Goal: Information Seeking & Learning: Find specific fact

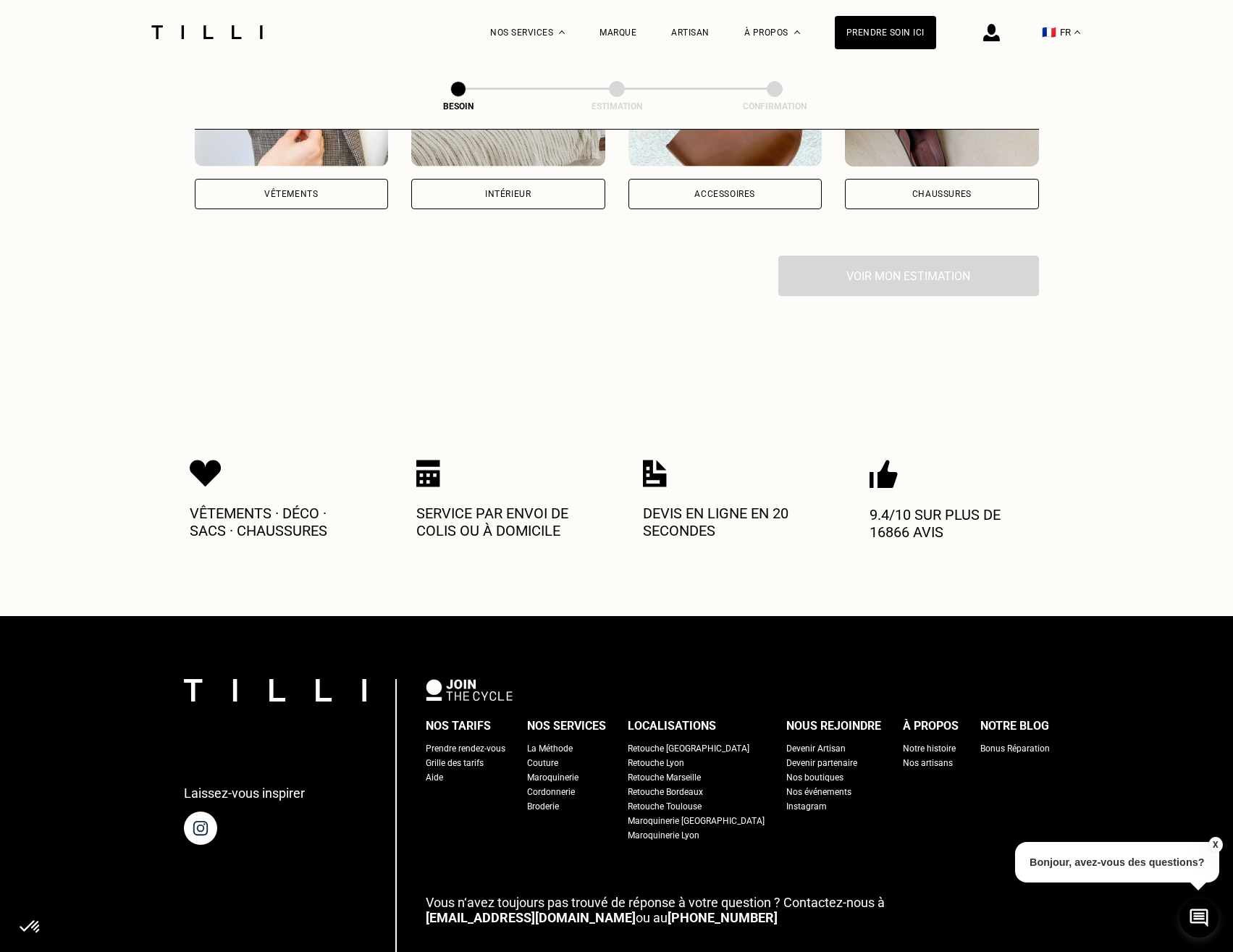
scroll to position [515, 0]
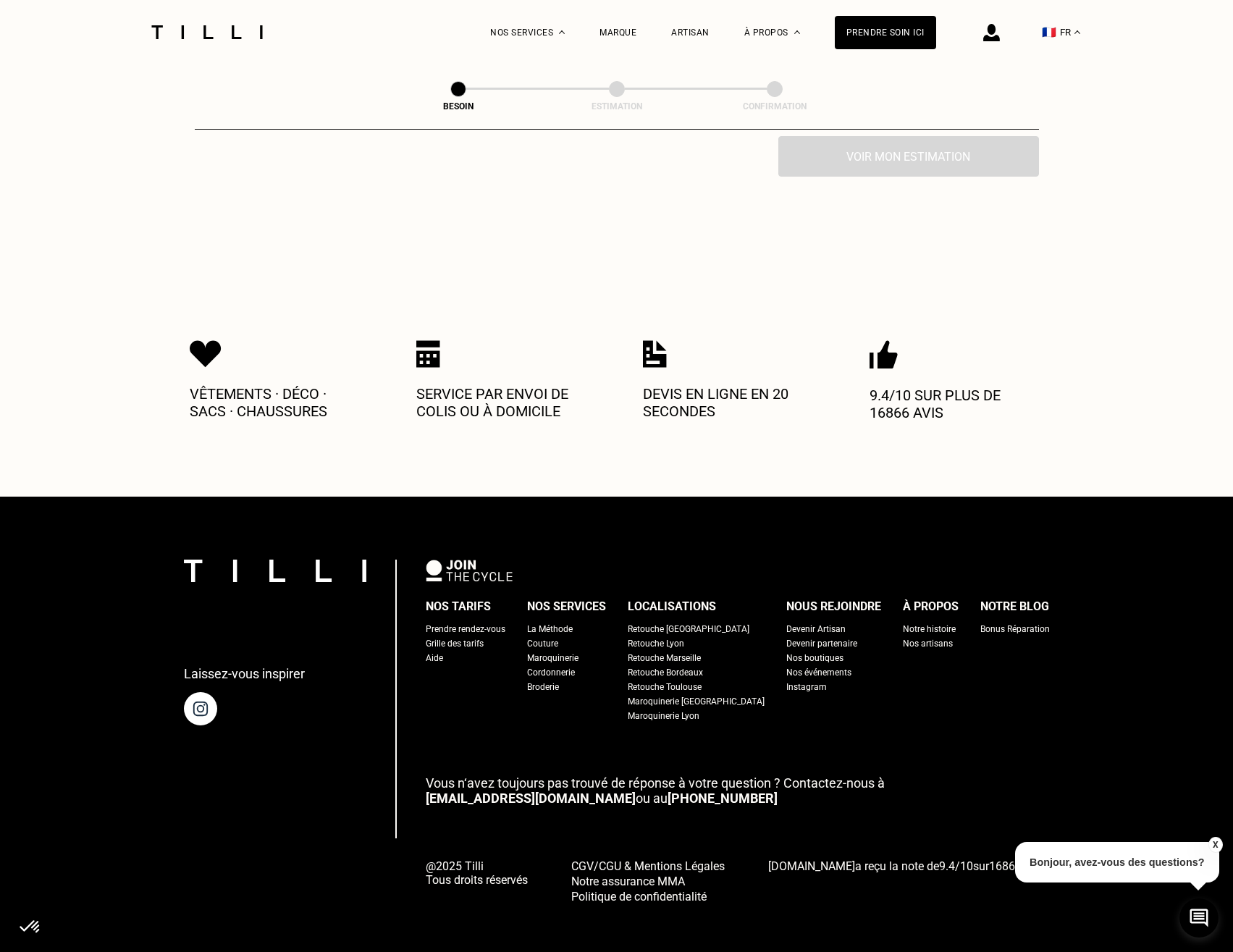
click at [1212, 845] on button "X" at bounding box center [1215, 845] width 15 height 16
click at [681, 859] on span "CGV/CGU & Mentions Légales" at bounding box center [648, 866] width 154 height 14
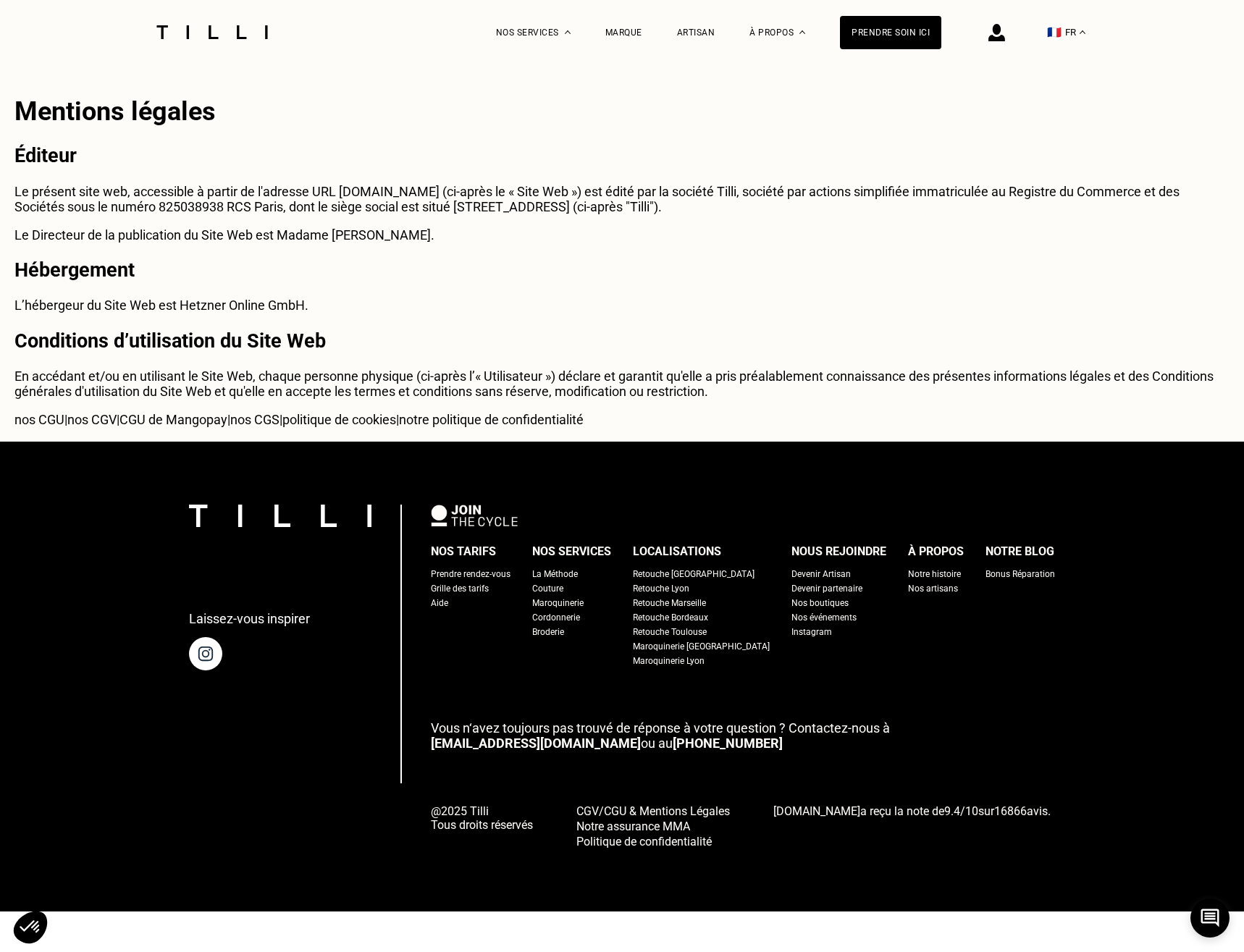
drag, startPoint x: 300, startPoint y: 228, endPoint x: 484, endPoint y: 230, distance: 184.0
click at [484, 230] on div "Mentions légales Éditeur Le présent site web, accessible à partir de l'adresse …" at bounding box center [622, 253] width 1244 height 377
click at [484, 230] on p "Le Directeur de la publication du Site Web est Madame [PERSON_NAME]." at bounding box center [622, 234] width 1215 height 15
drag, startPoint x: 333, startPoint y: 243, endPoint x: 13, endPoint y: 201, distance: 322.7
click at [13, 201] on div "Mentions légales Éditeur Le présent site web, accessible à partir de l'adresse …" at bounding box center [622, 253] width 1244 height 377
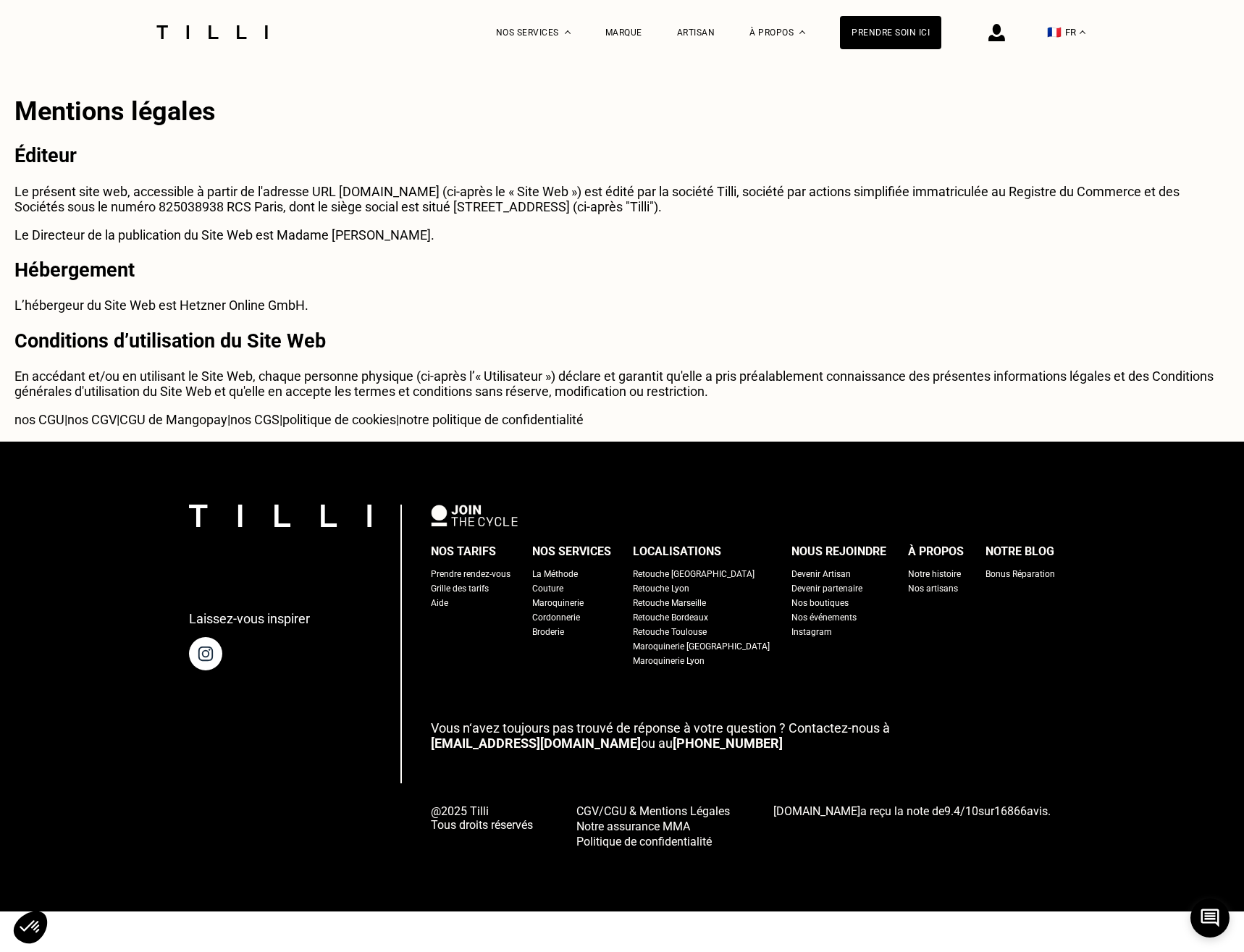
click at [13, 201] on div "Mentions légales Éditeur Le présent site web, accessible à partir de l'adresse …" at bounding box center [622, 253] width 1244 height 377
drag, startPoint x: 21, startPoint y: 189, endPoint x: 465, endPoint y: 224, distance: 445.4
click at [465, 224] on div "Mentions légales Éditeur Le présent site web, accessible à partir de l'adresse …" at bounding box center [622, 253] width 1244 height 377
drag, startPoint x: 450, startPoint y: 231, endPoint x: 331, endPoint y: 237, distance: 119.2
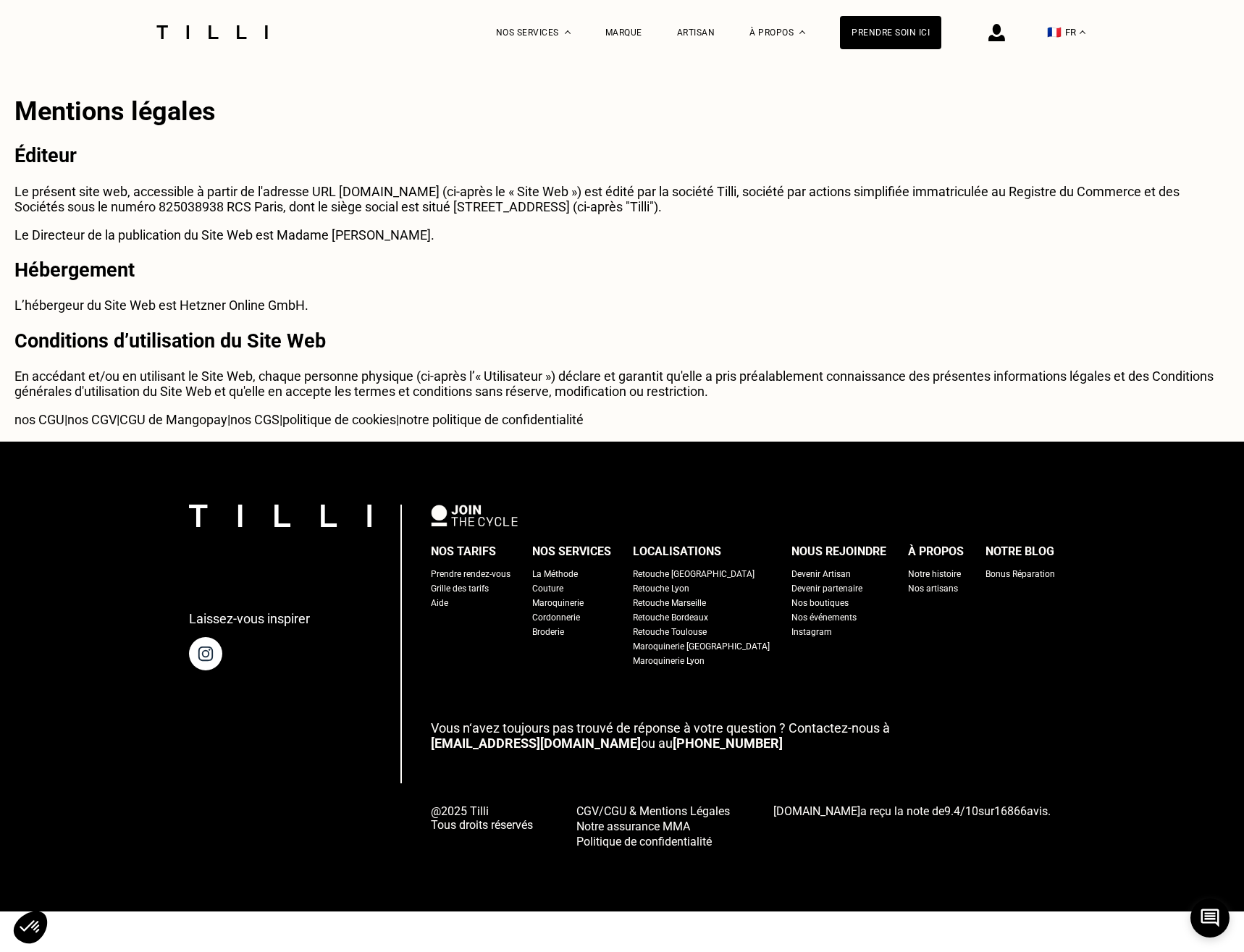
click at [331, 237] on p "Le Directeur de la publication du Site Web est Madame [PERSON_NAME]." at bounding box center [622, 234] width 1215 height 15
